Goal: Browse casually

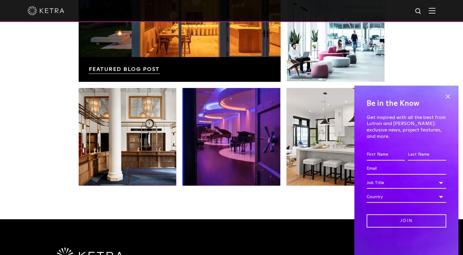
scroll to position [1132, 0]
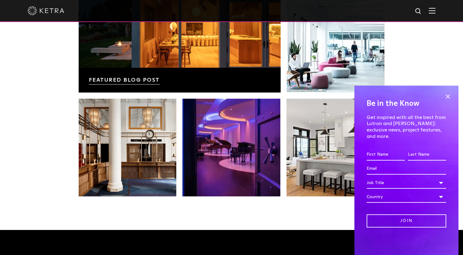
click at [24, 15] on div at bounding box center [231, 11] width 463 height 22
click at [32, 9] on img at bounding box center [46, 10] width 37 height 9
